Goal: Task Accomplishment & Management: Complete application form

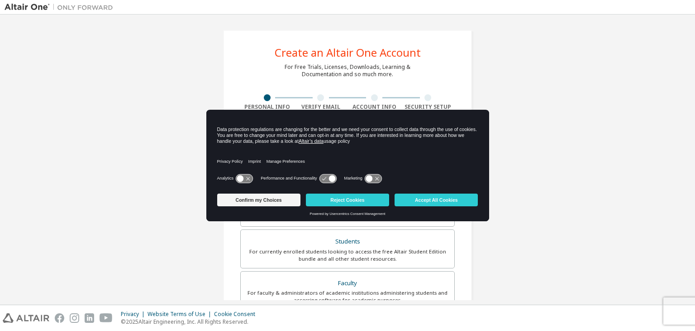
click at [269, 143] on div "Data protection regulations are changing for the better and we need your consen…" at bounding box center [347, 135] width 261 height 18
click at [436, 200] on button "Accept All Cookies" at bounding box center [436, 199] width 83 height 13
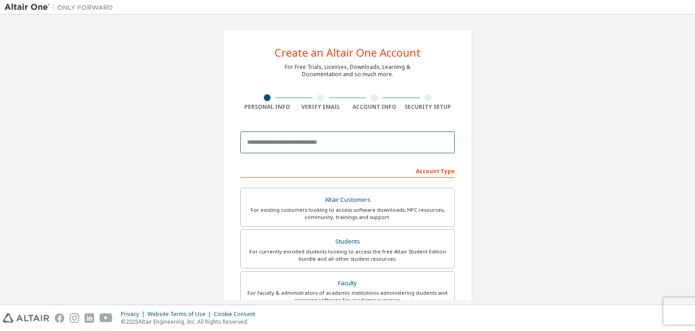
click at [310, 145] on input "email" at bounding box center [347, 142] width 215 height 22
type input "*"
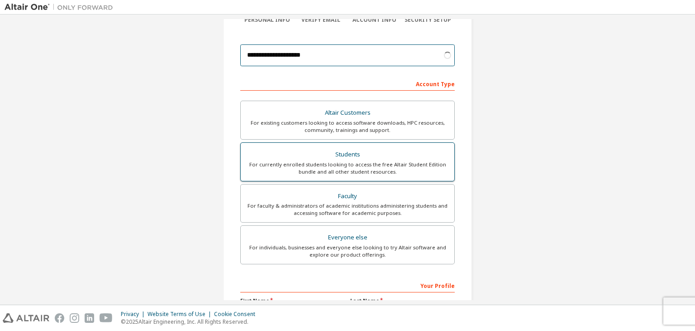
scroll to position [91, 0]
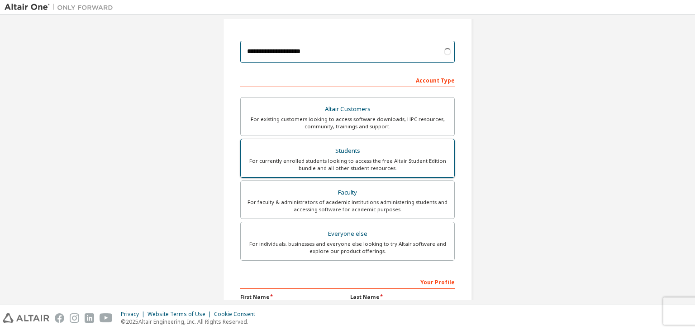
type input "**********"
click at [348, 151] on div "Students" at bounding box center [347, 150] width 203 height 13
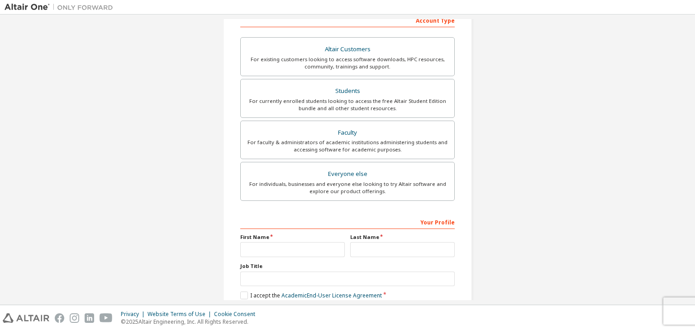
scroll to position [197, 0]
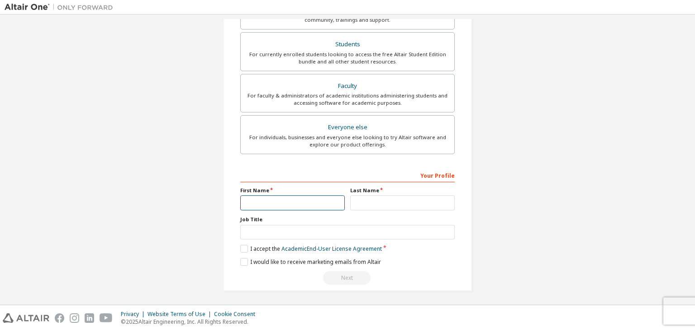
click at [265, 203] on input "text" at bounding box center [292, 202] width 105 height 15
type input "****"
type input "**********"
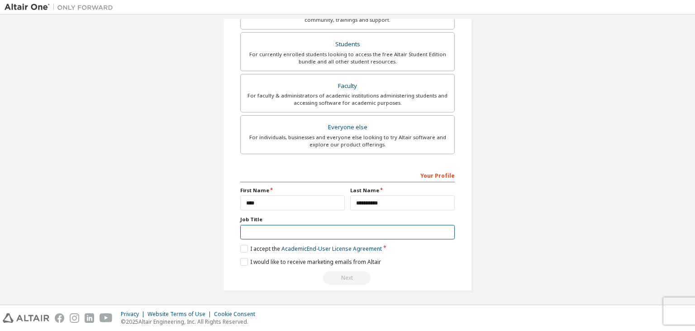
click at [273, 228] on input "text" at bounding box center [347, 232] width 215 height 15
type input "*******"
click at [258, 246] on label "I accept the Academic End-User License Agreement" at bounding box center [311, 248] width 142 height 8
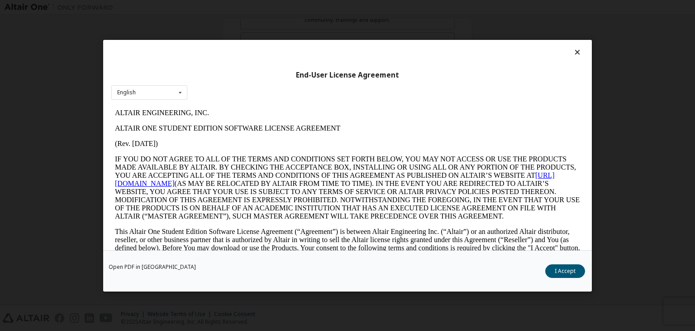
scroll to position [0, 0]
click at [168, 90] on div "English English" at bounding box center [149, 92] width 76 height 15
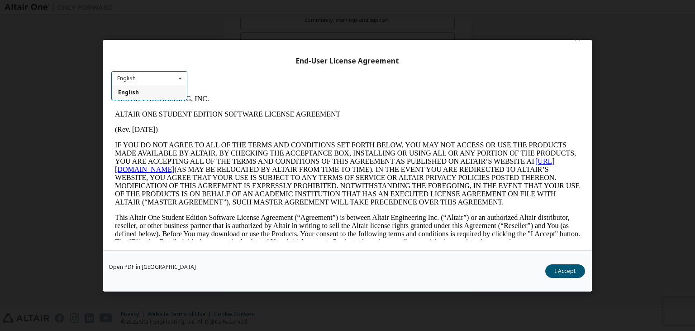
click at [291, 85] on div "End-User License Agreement English English" at bounding box center [347, 145] width 489 height 210
click at [569, 272] on button "I Accept" at bounding box center [566, 271] width 40 height 14
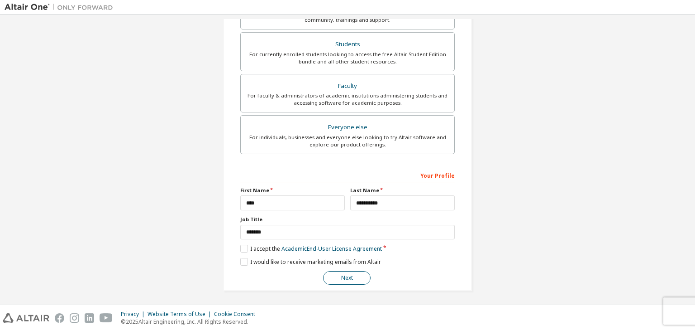
click at [343, 276] on button "Next" at bounding box center [347, 278] width 48 height 14
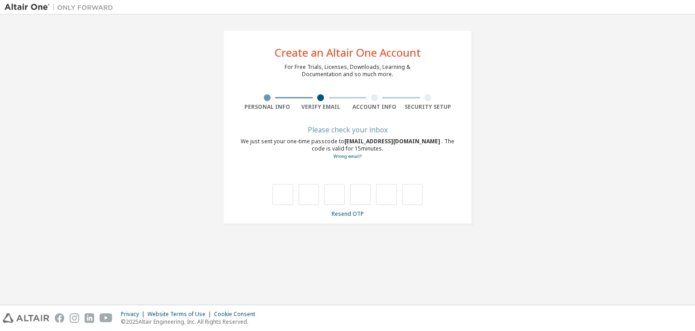
scroll to position [0, 0]
type input "*"
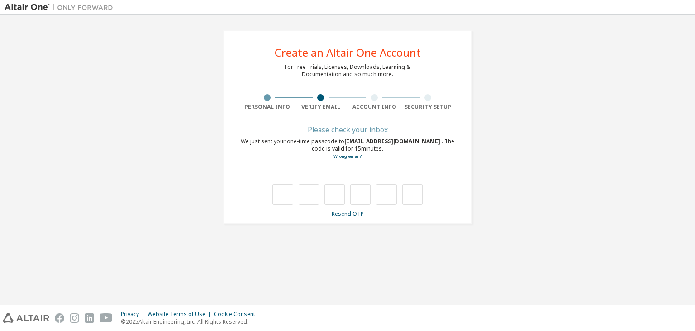
type input "*"
